Goal: Go to known website: Access a specific website the user already knows

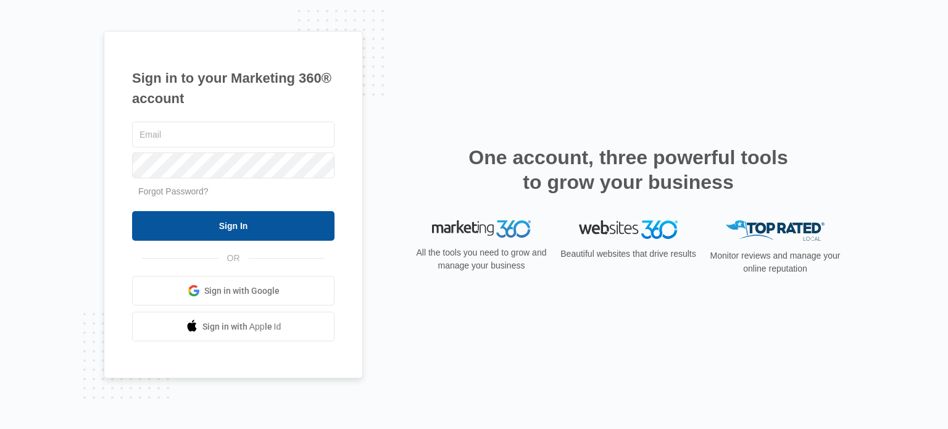
type input "[PERSON_NAME][EMAIL_ADDRESS][DOMAIN_NAME]"
click at [262, 220] on input "Sign In" at bounding box center [233, 226] width 202 height 30
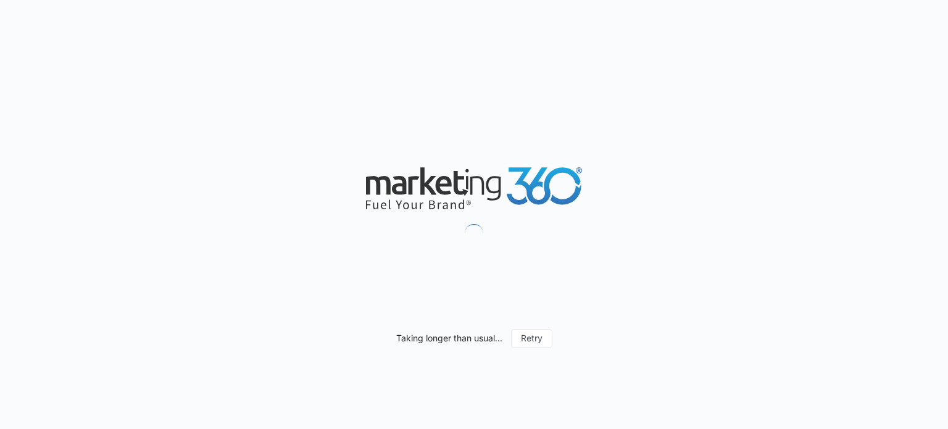
drag, startPoint x: 262, startPoint y: 222, endPoint x: 667, endPoint y: 87, distance: 427.5
click at [667, 87] on div "Taking longer than usual... Retry" at bounding box center [474, 214] width 948 height 429
